Goal: Information Seeking & Learning: Learn about a topic

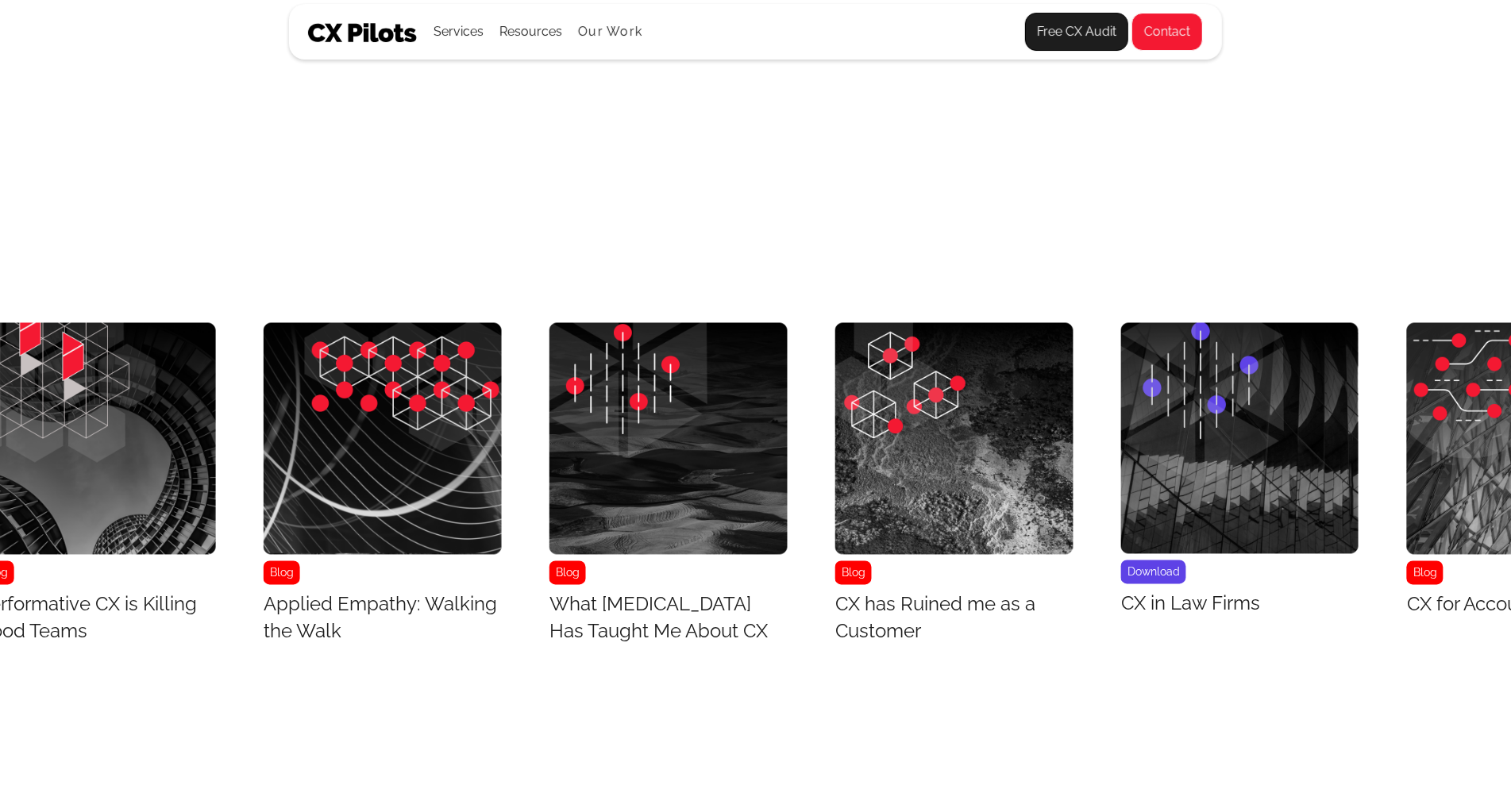
scroll to position [6605, 6250]
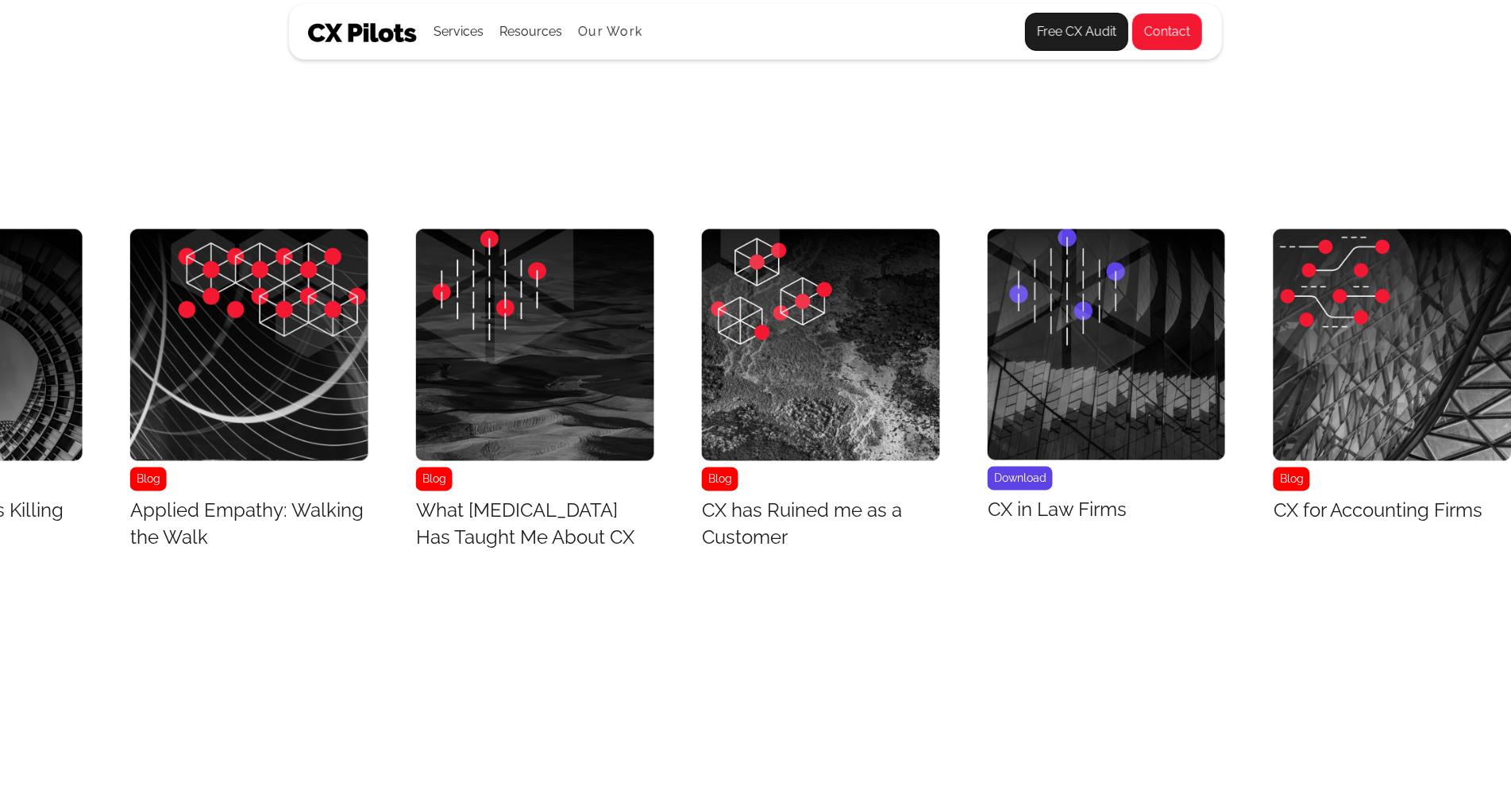
click at [1482, 298] on img "27 / 43" at bounding box center [1393, 346] width 238 height 232
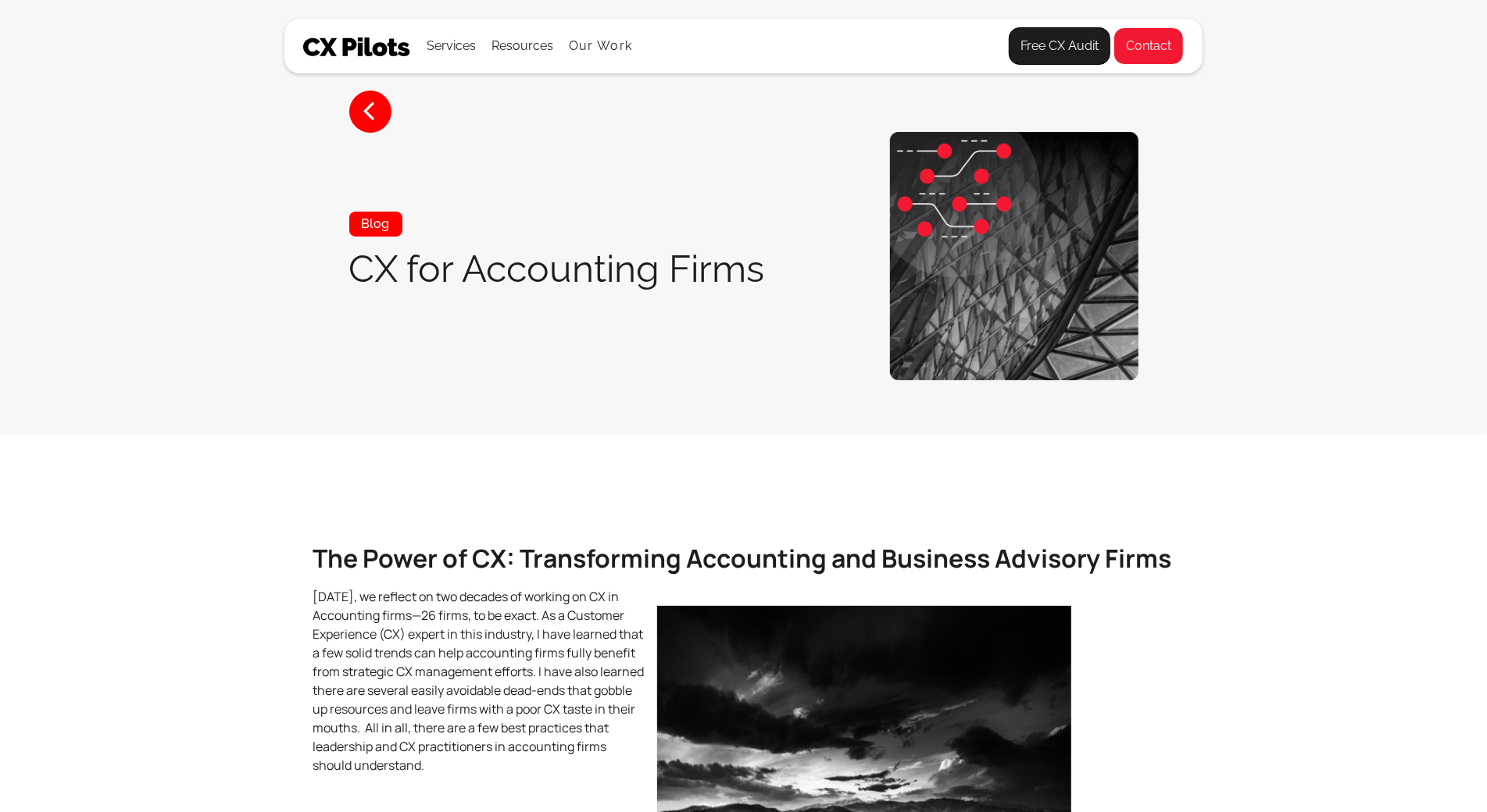
click at [1459, 293] on section "< Blog CX for Accounting Firms" at bounding box center [743, 217] width 1487 height 434
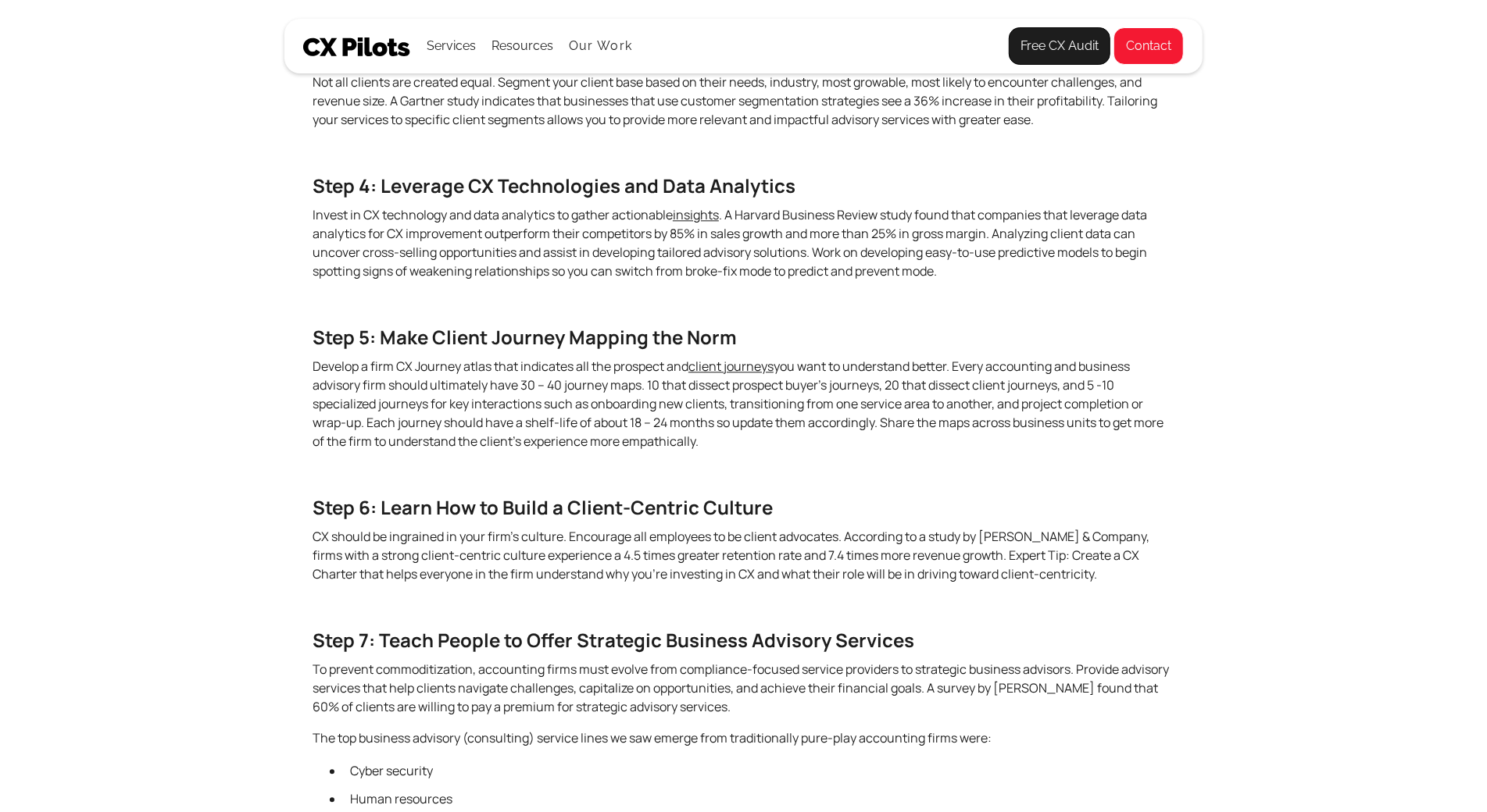
scroll to position [2795, 0]
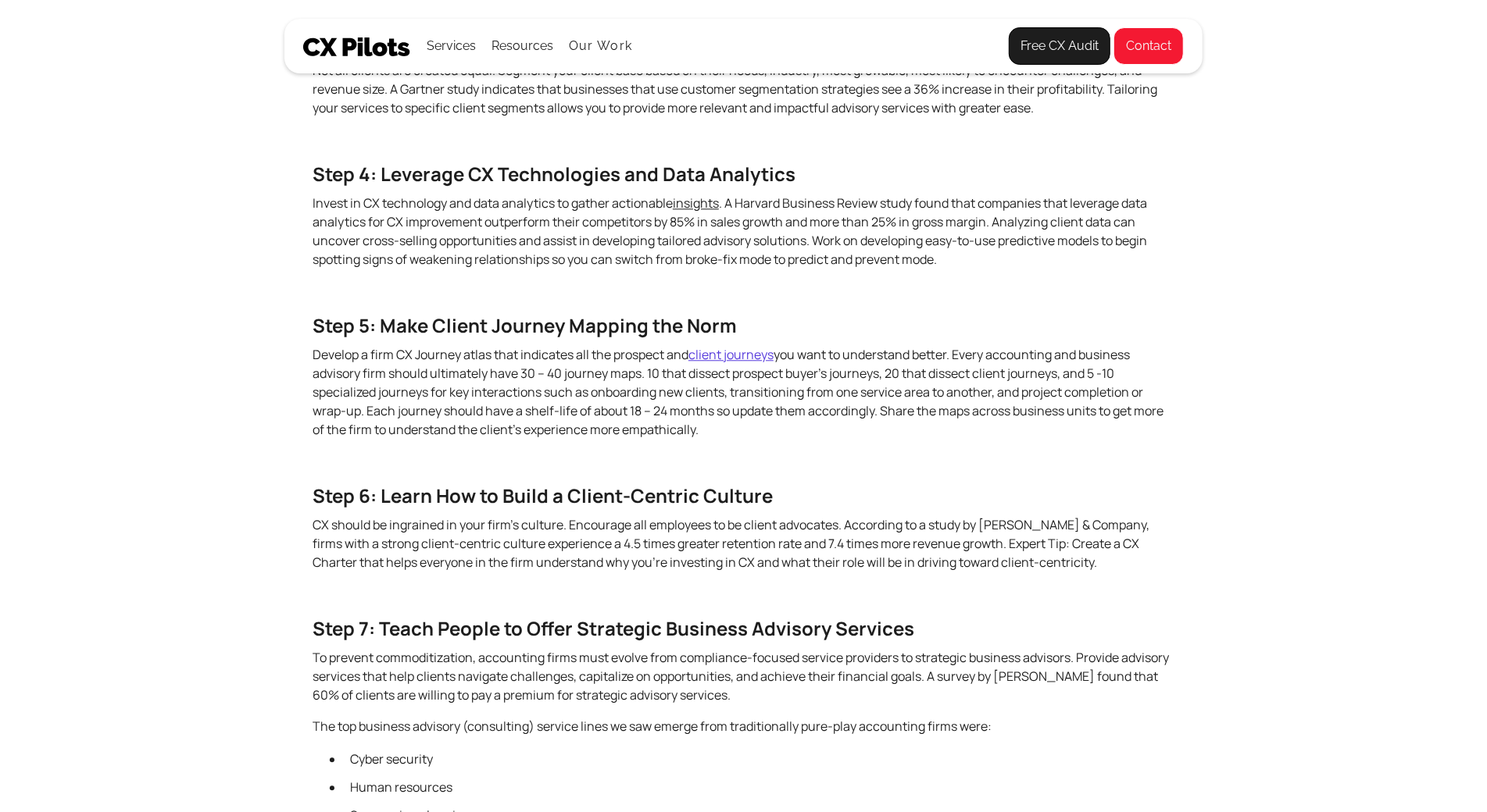
click at [720, 363] on link "client journeys" at bounding box center [731, 354] width 85 height 17
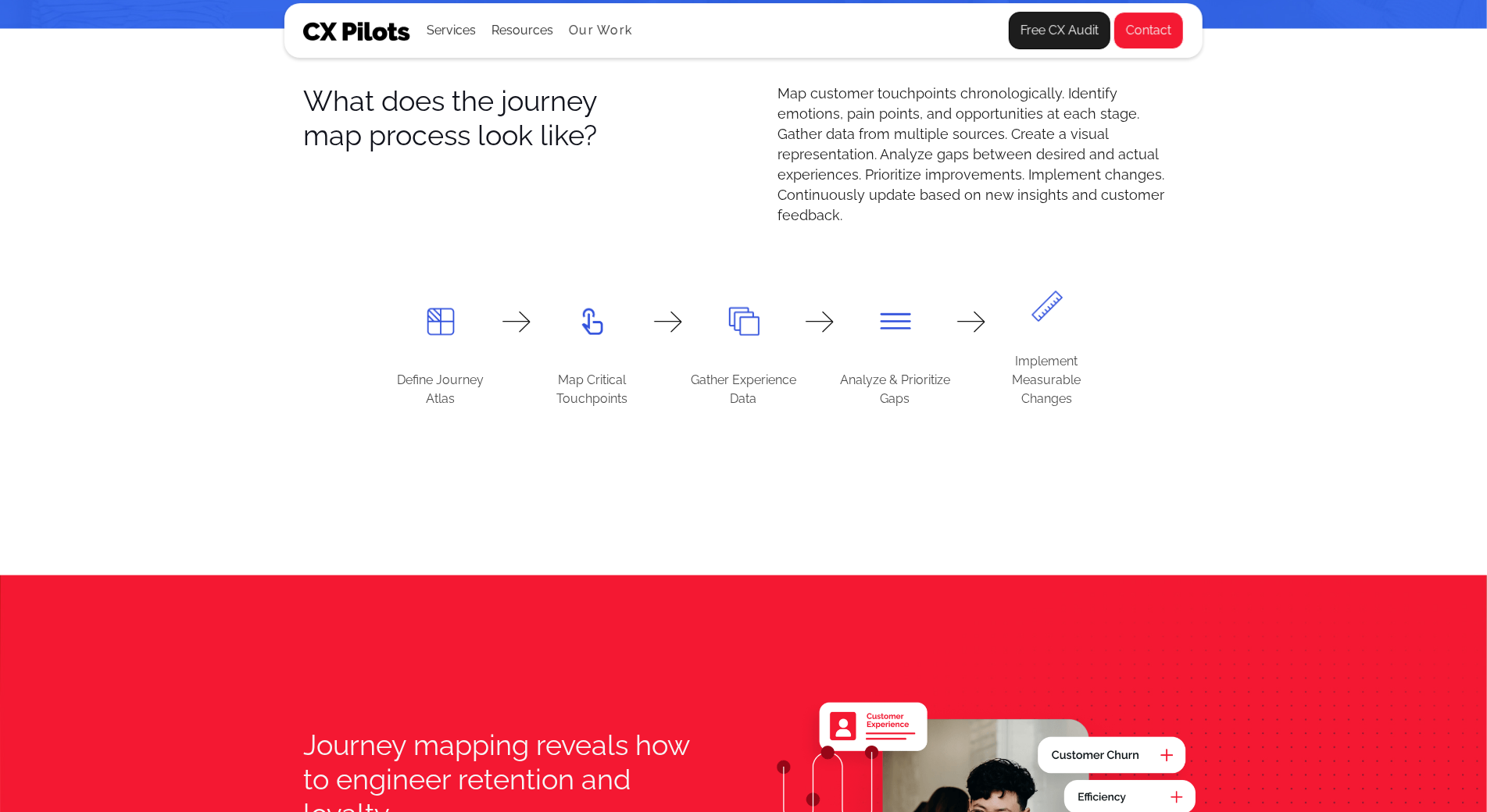
scroll to position [1302, 0]
